Goal: Find specific page/section: Find specific page/section

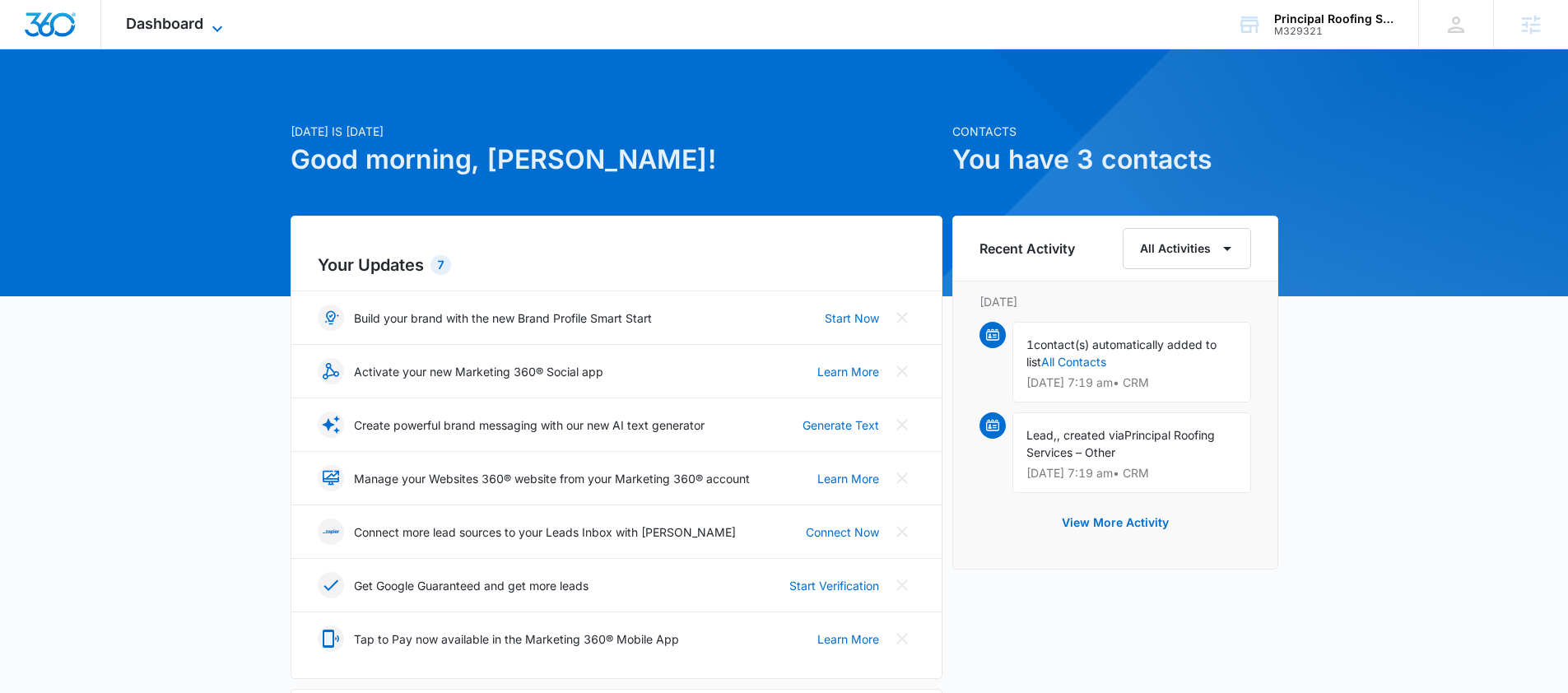
click at [226, 30] on icon at bounding box center [217, 29] width 20 height 20
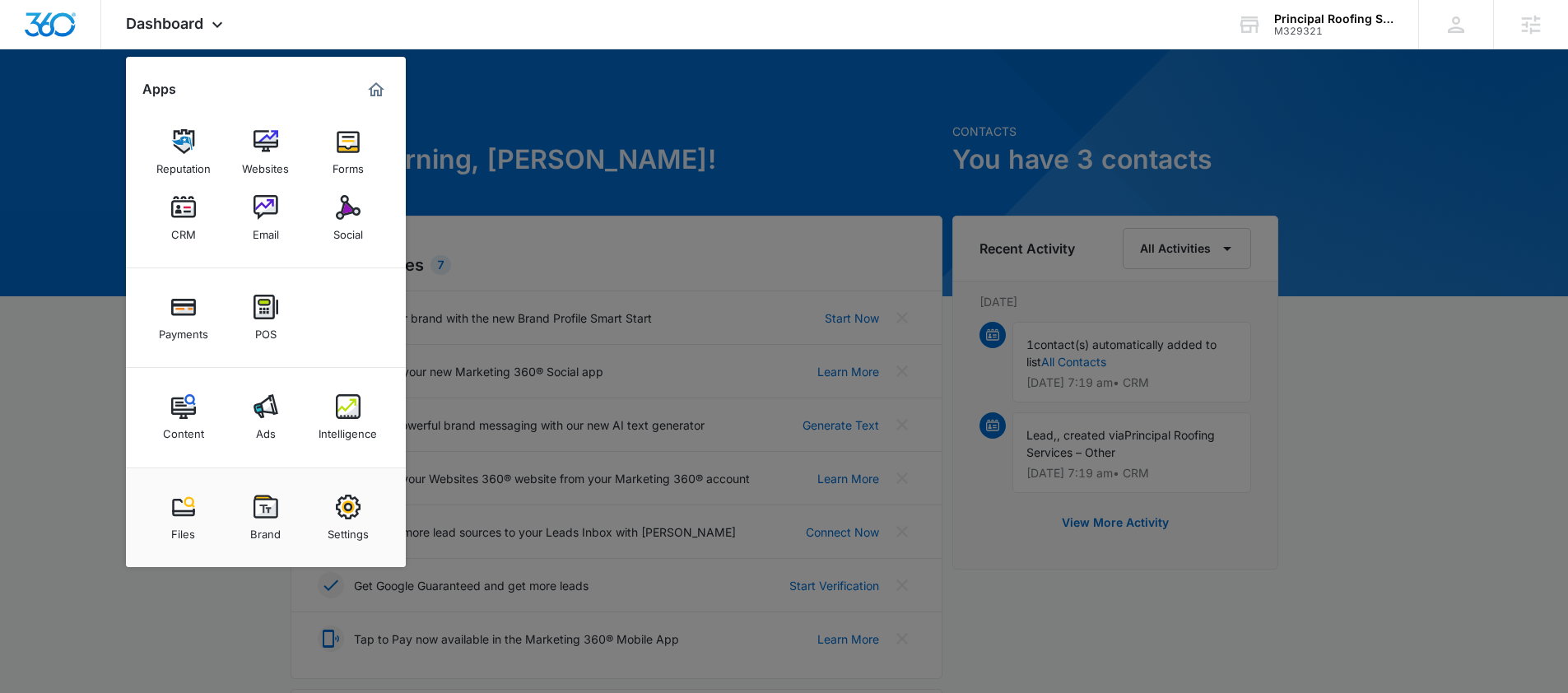
click at [347, 414] on img at bounding box center [348, 406] width 24 height 24
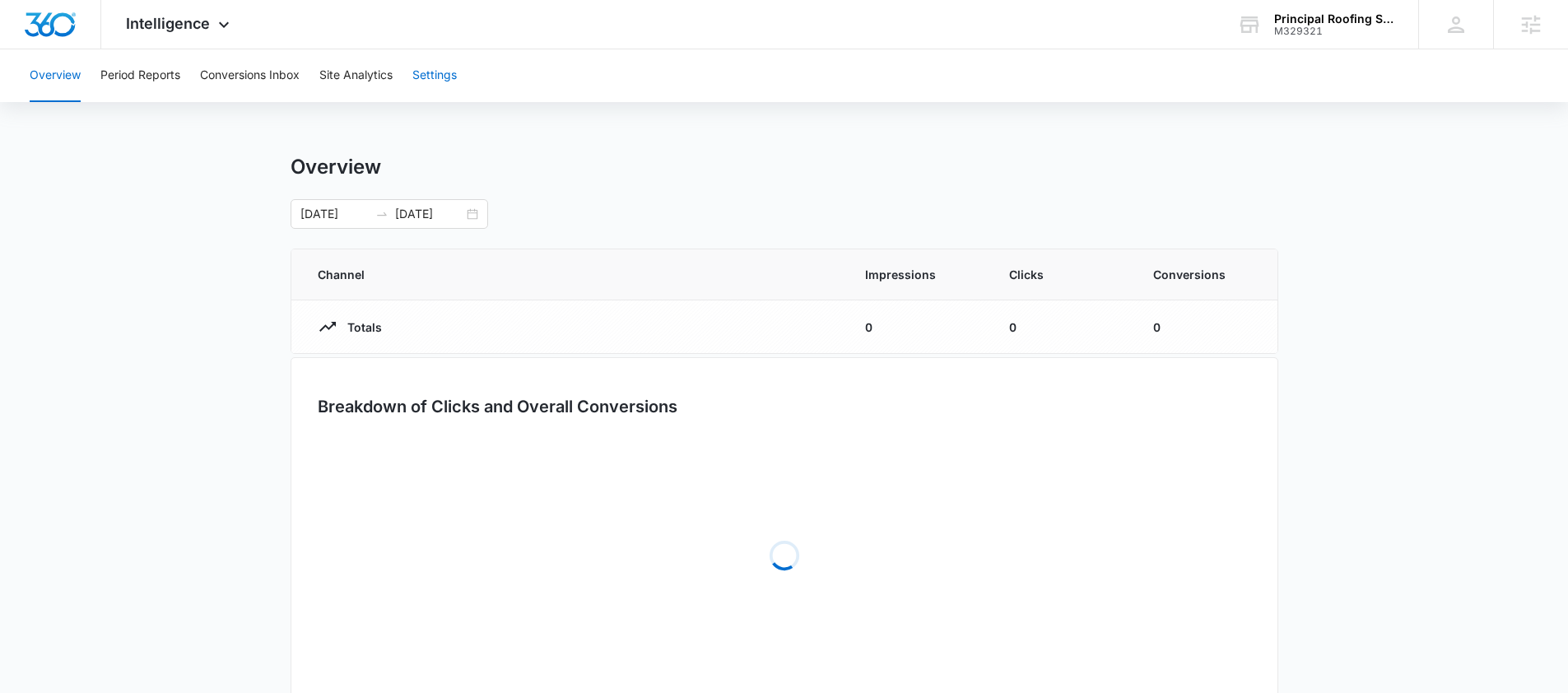
click at [438, 74] on button "Settings" at bounding box center [434, 76] width 44 height 52
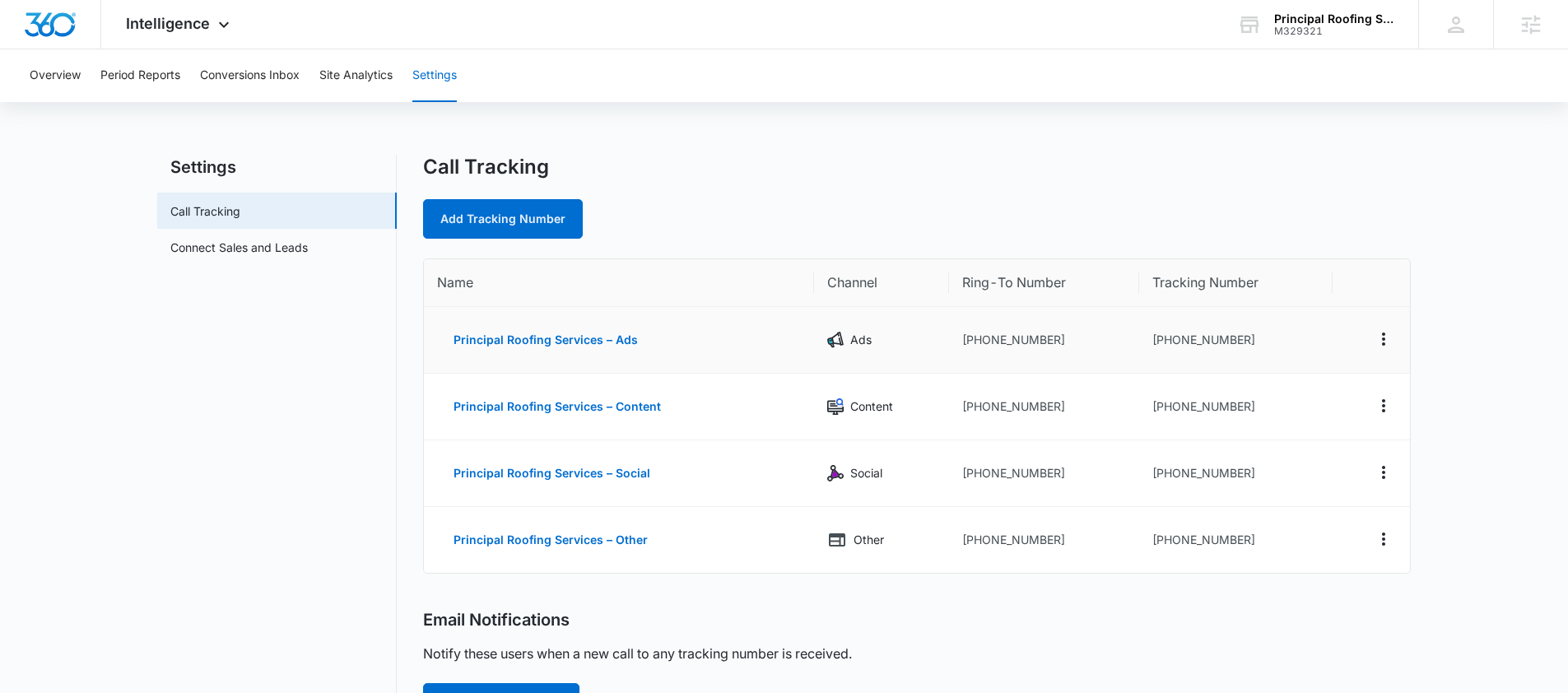
click at [1214, 340] on td "[PHONE_NUMBER]" at bounding box center [1236, 341] width 195 height 67
drag, startPoint x: 1243, startPoint y: 341, endPoint x: 1167, endPoint y: 343, distance: 76.0
click at [1167, 343] on td "[PHONE_NUMBER]" at bounding box center [1236, 341] width 195 height 67
copy td "4432304687"
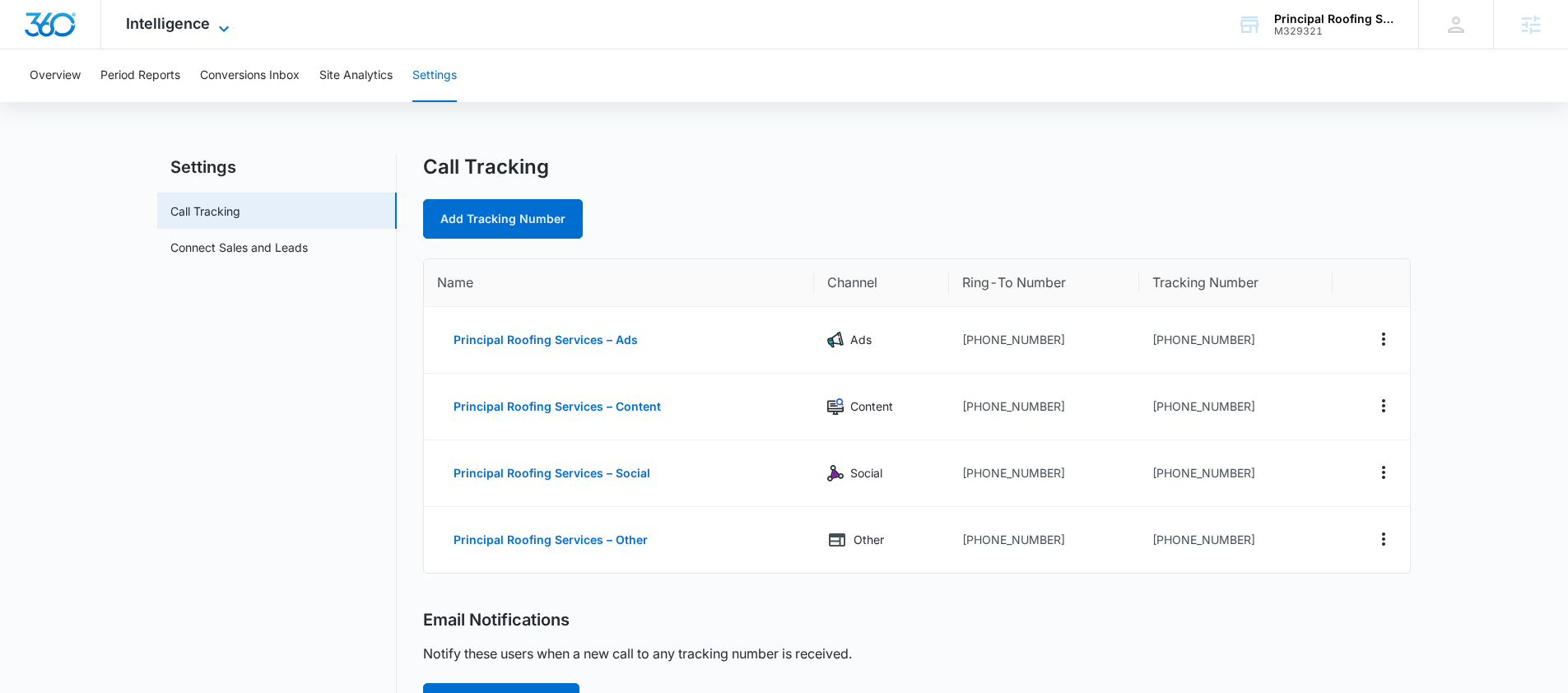
click at [207, 31] on span "Intelligence" at bounding box center [168, 23] width 84 height 17
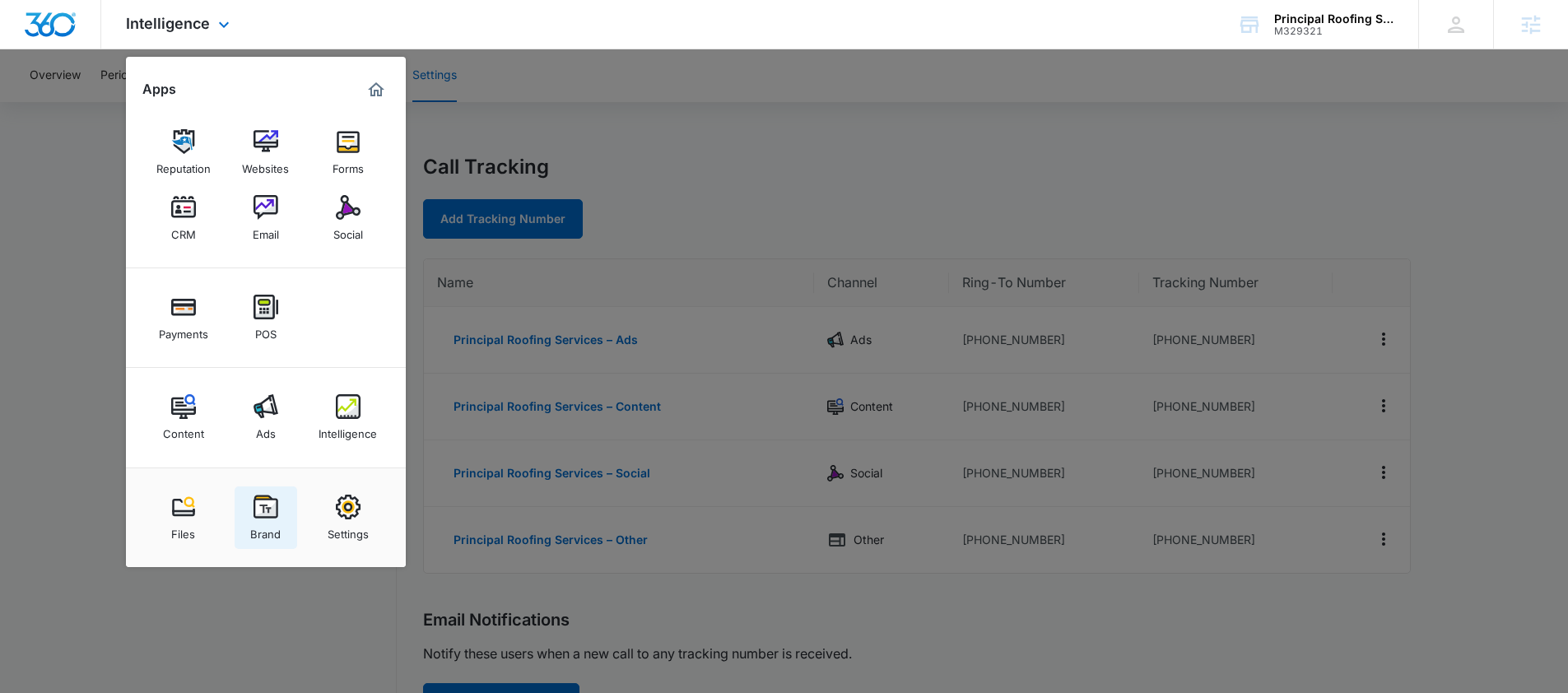
click at [273, 513] on img at bounding box center [265, 506] width 24 height 24
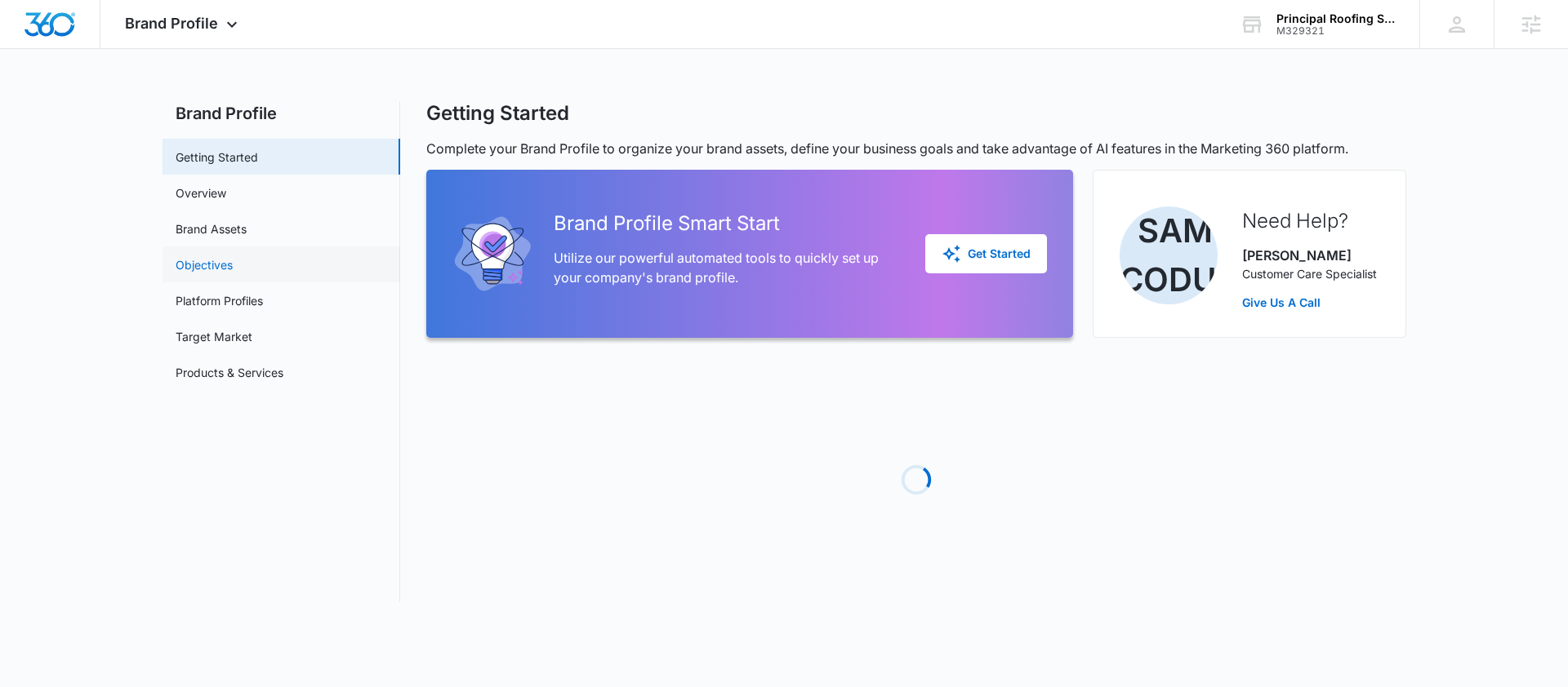
click at [218, 256] on link "Objectives" at bounding box center [204, 264] width 57 height 17
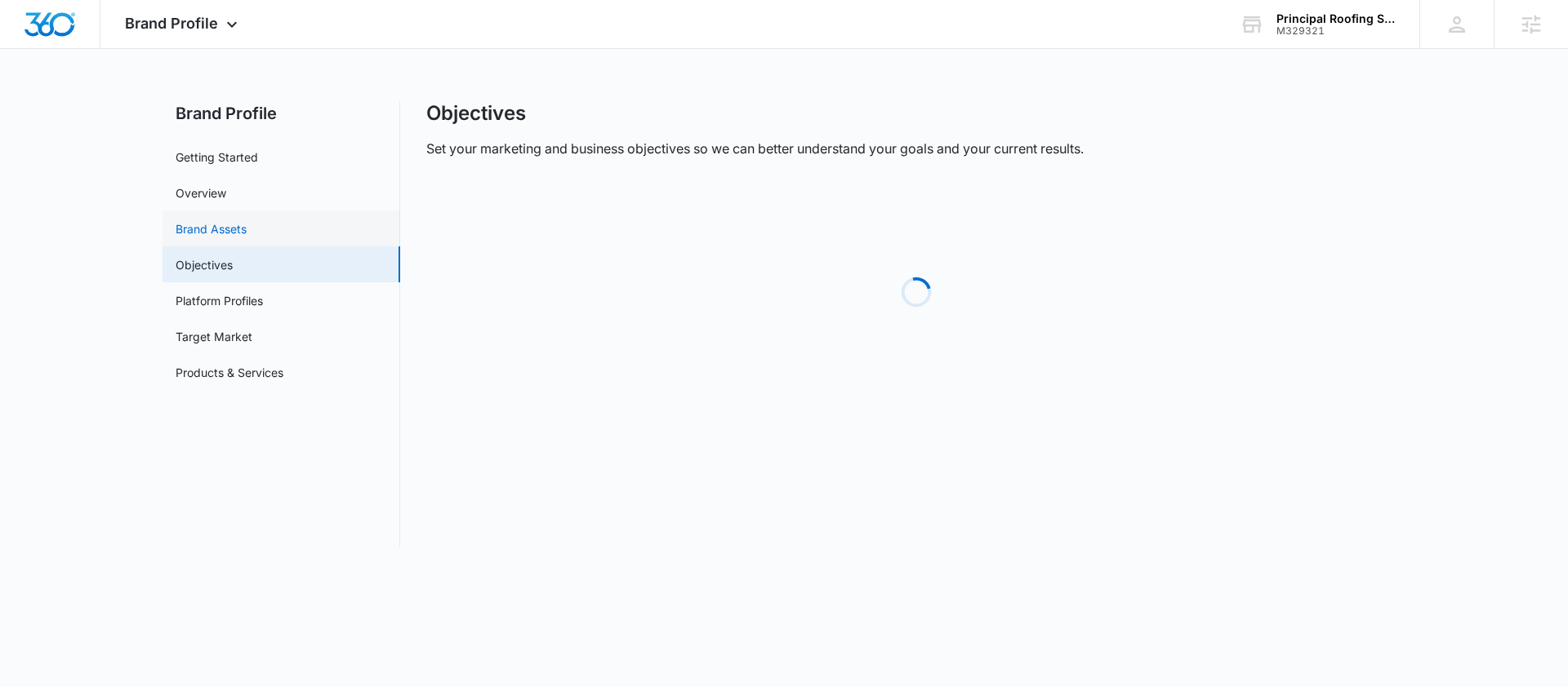
click at [220, 233] on link "Brand Assets" at bounding box center [210, 229] width 71 height 17
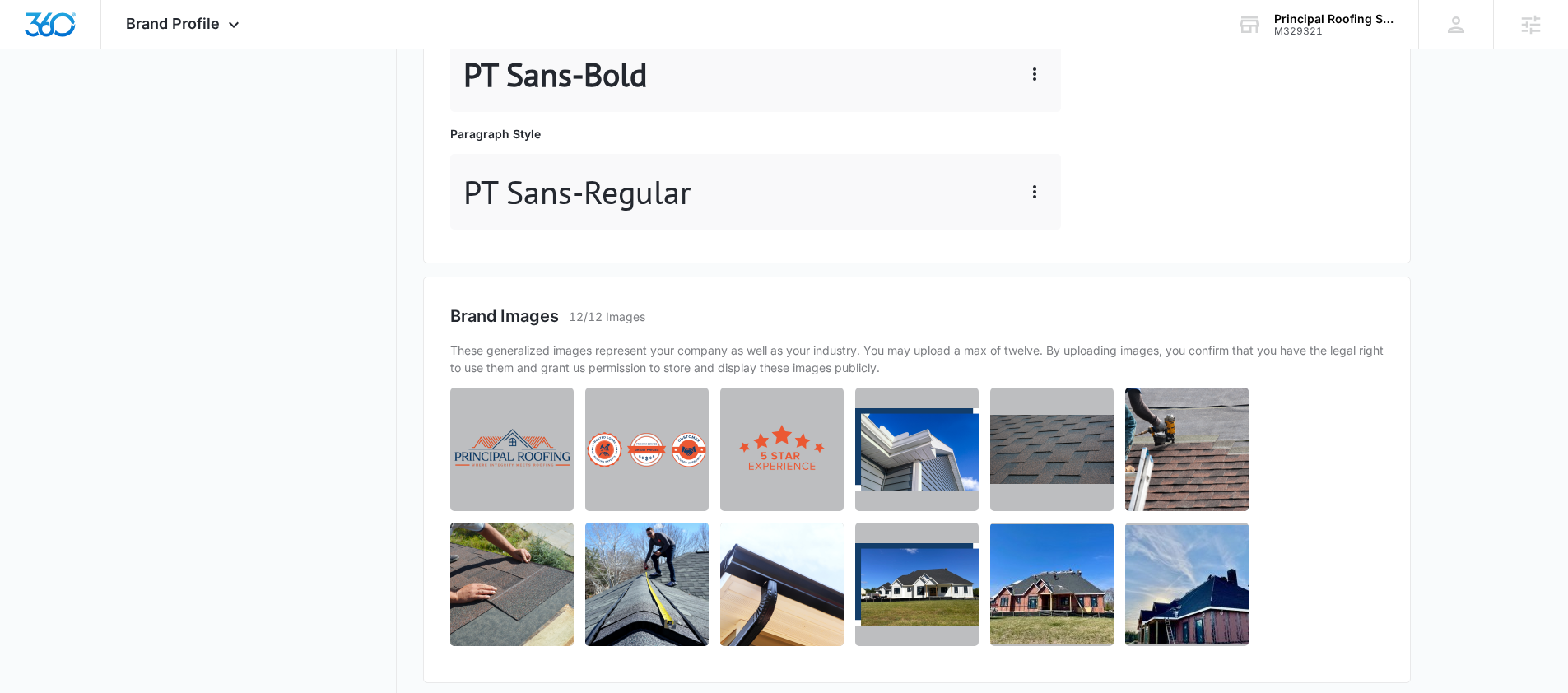
scroll to position [998, 0]
